Goal: Navigation & Orientation: Go to known website

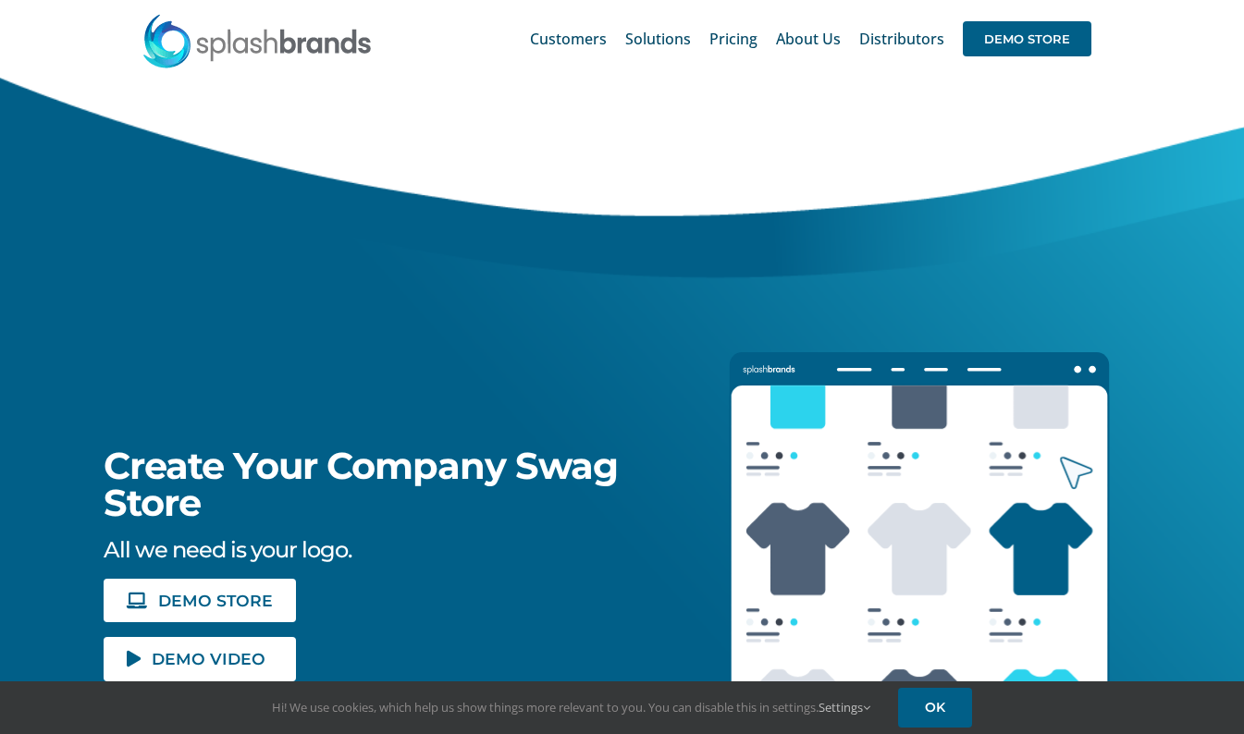
click at [632, 141] on div "Create Your Company Swag Store All we need is your logo. DEMO STORE DEMO VIDEO" at bounding box center [330, 380] width 711 height 604
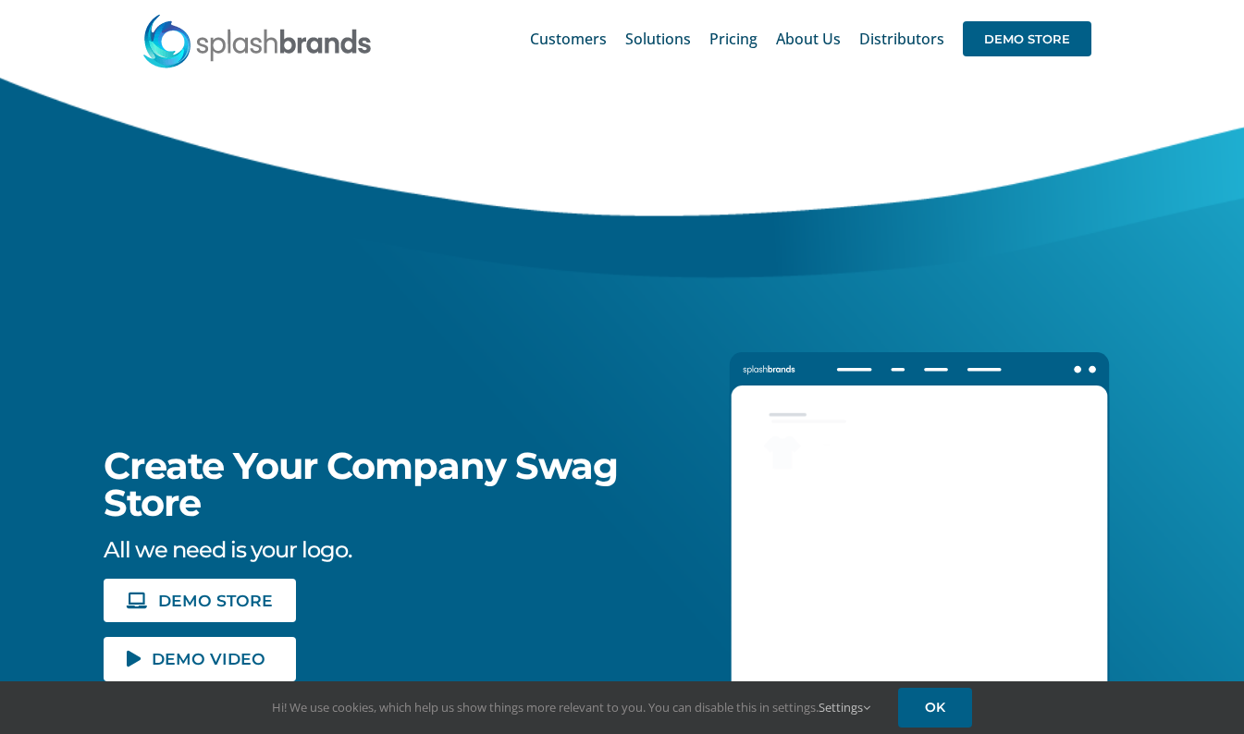
click at [629, 92] on div "Create Your Company Swag Store All we need is your logo. DEMO STORE DEMO VIDEO" at bounding box center [330, 380] width 711 height 604
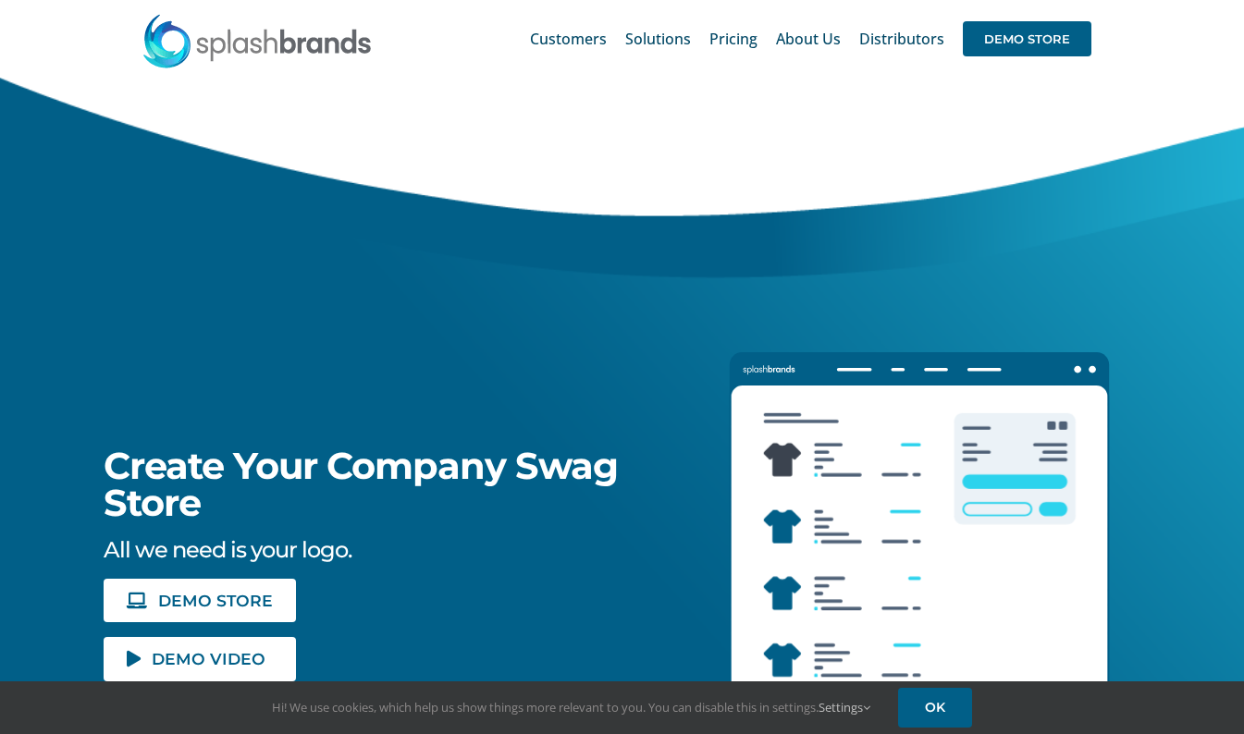
click at [337, 42] on img at bounding box center [256, 40] width 231 height 55
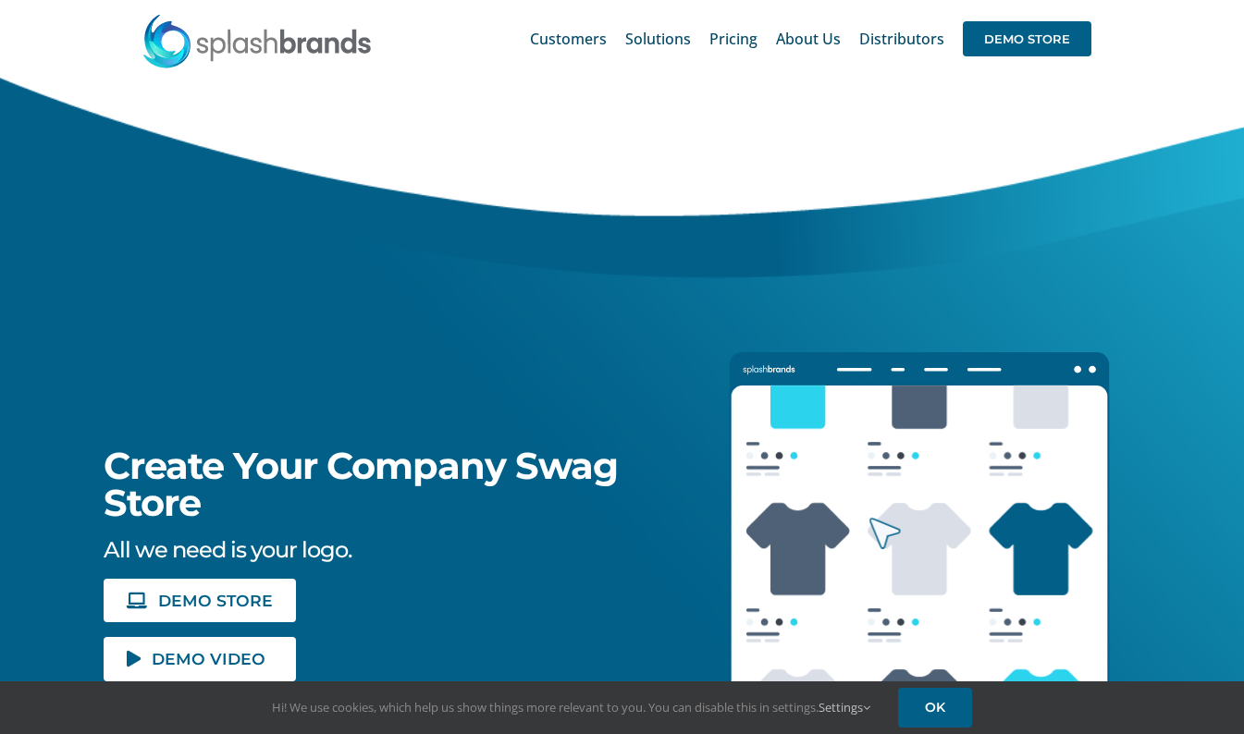
click at [1178, 330] on div at bounding box center [977, 415] width 533 height 675
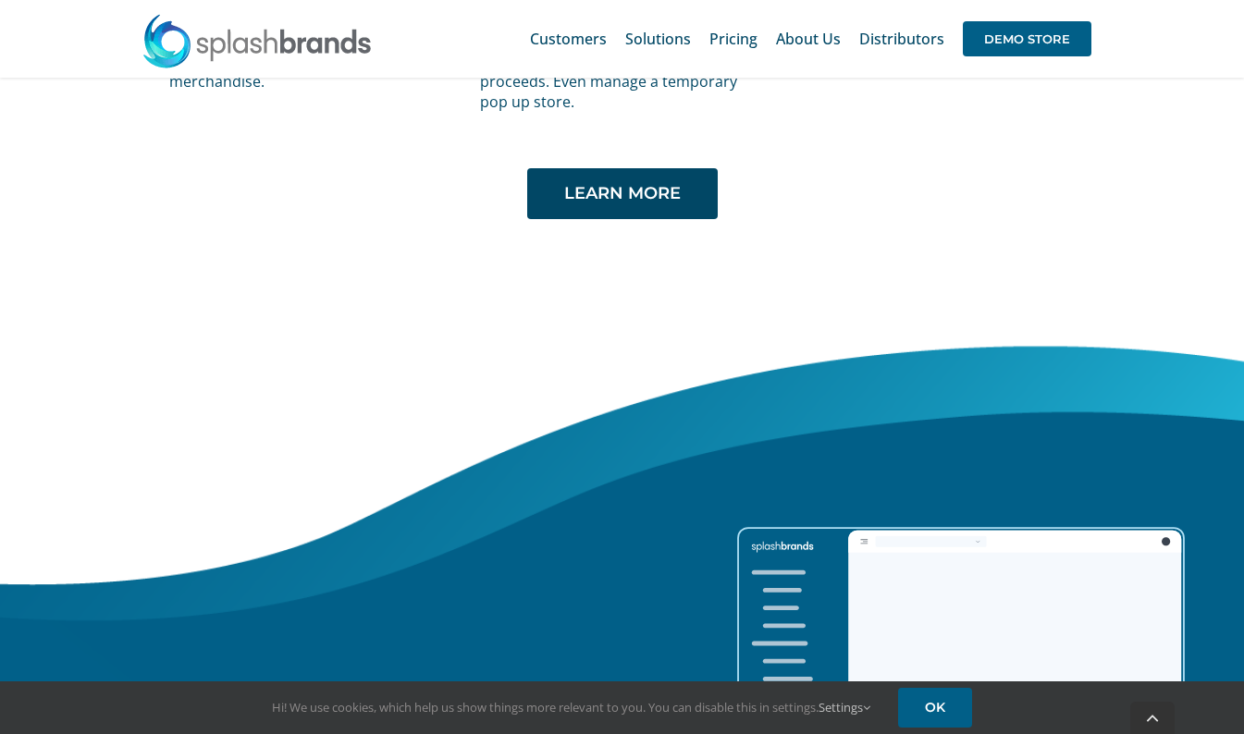
scroll to position [3995, 0]
